Goal: Task Accomplishment & Management: Manage account settings

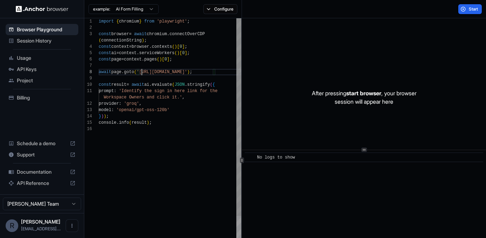
scroll to position [51, 0]
drag, startPoint x: 142, startPoint y: 72, endPoint x: 209, endPoint y: 71, distance: 67.4
click at [209, 71] on div "import { chromium } from 'playwright' ; const browser = await chromium . connec…" at bounding box center [170, 209] width 142 height 382
click at [117, 115] on div "import { chromium } from 'playwright' ; const browser = await chromium . connec…" at bounding box center [170, 209] width 142 height 382
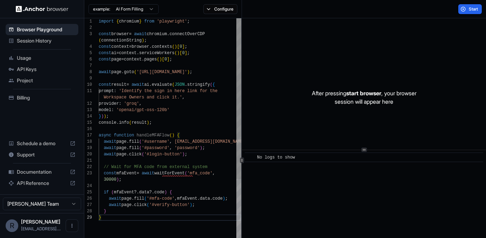
scroll to position [13, 0]
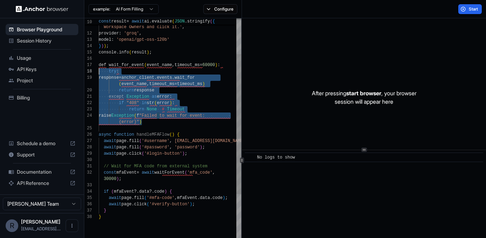
scroll to position [51, 0]
drag, startPoint x: 155, startPoint y: 122, endPoint x: 76, endPoint y: 62, distance: 98.7
click at [99, 62] on div "prompt : 'Identify the sign in here link for the Workspace Owners and click it.…" at bounding box center [170, 218] width 142 height 540
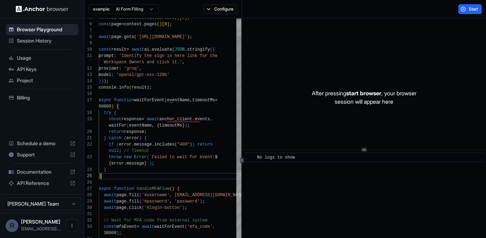
scroll to position [38, 0]
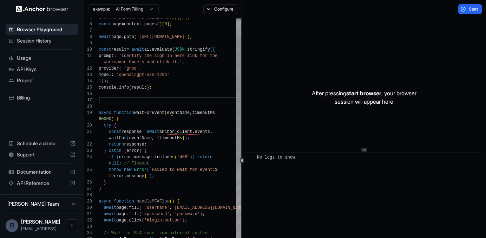
scroll to position [13, 0]
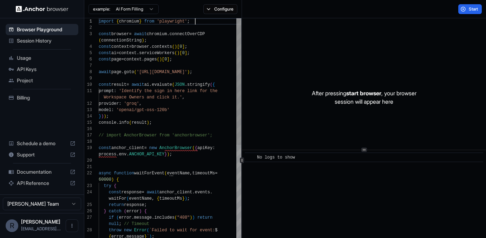
scroll to position [0, 0]
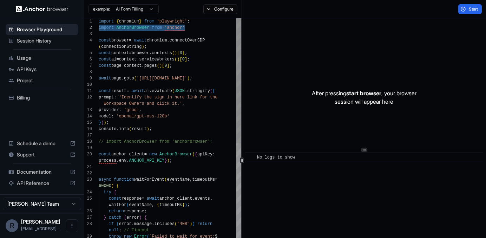
drag, startPoint x: 190, startPoint y: 29, endPoint x: 99, endPoint y: 27, distance: 90.9
type textarea "**********"
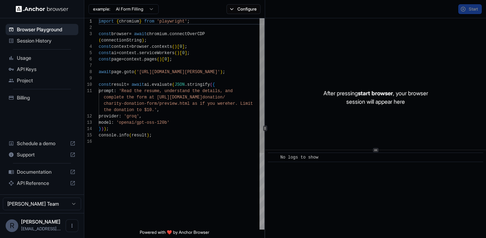
scroll to position [57, 0]
click at [28, 68] on span "API Keys" at bounding box center [46, 69] width 59 height 7
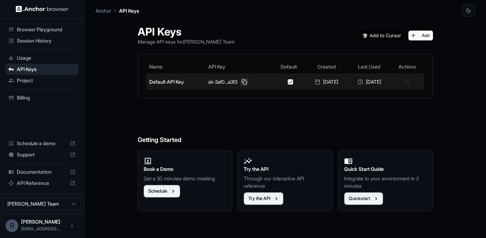
click at [242, 82] on button at bounding box center [244, 82] width 8 height 8
